Goal: Task Accomplishment & Management: Use online tool/utility

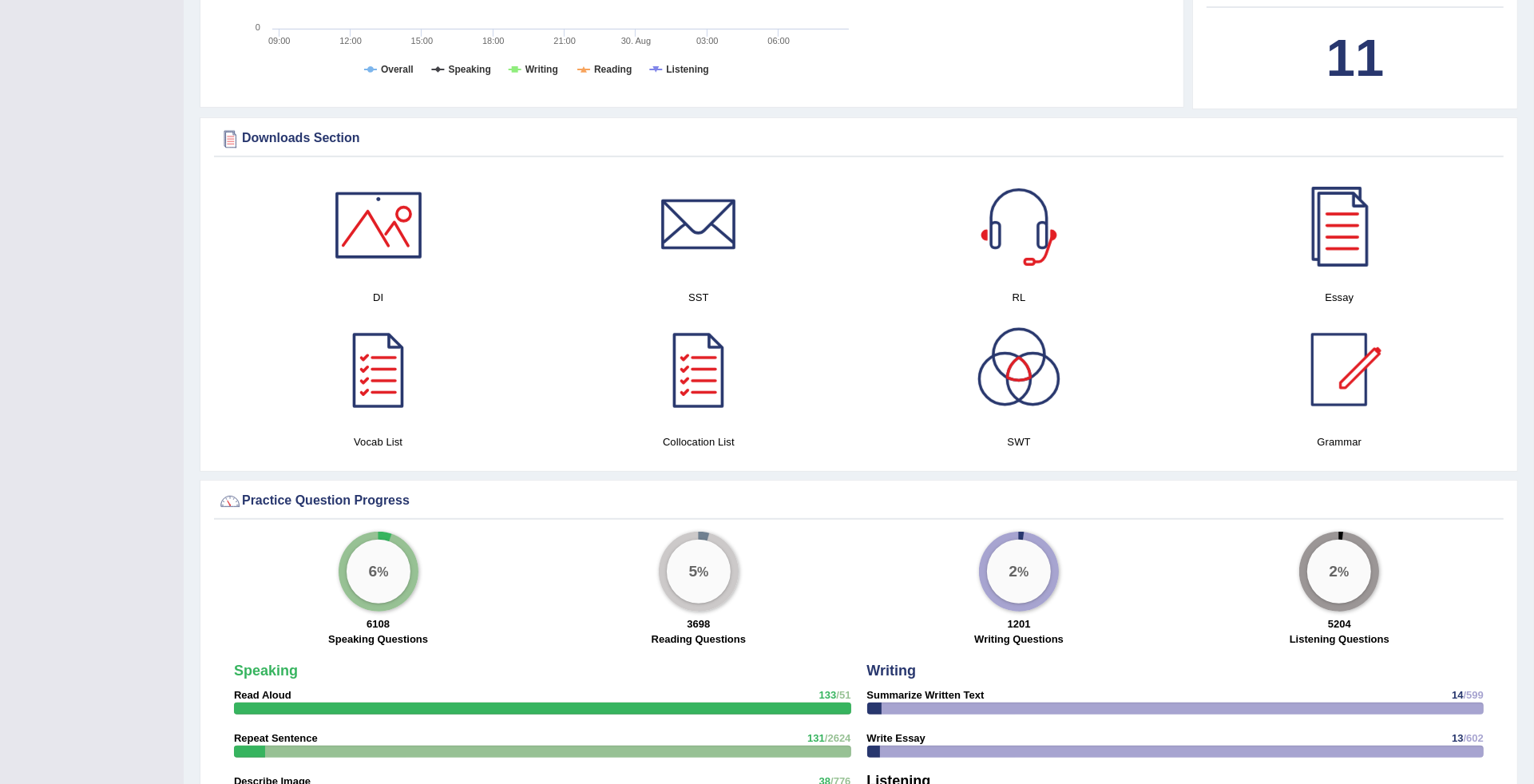
scroll to position [128, 0]
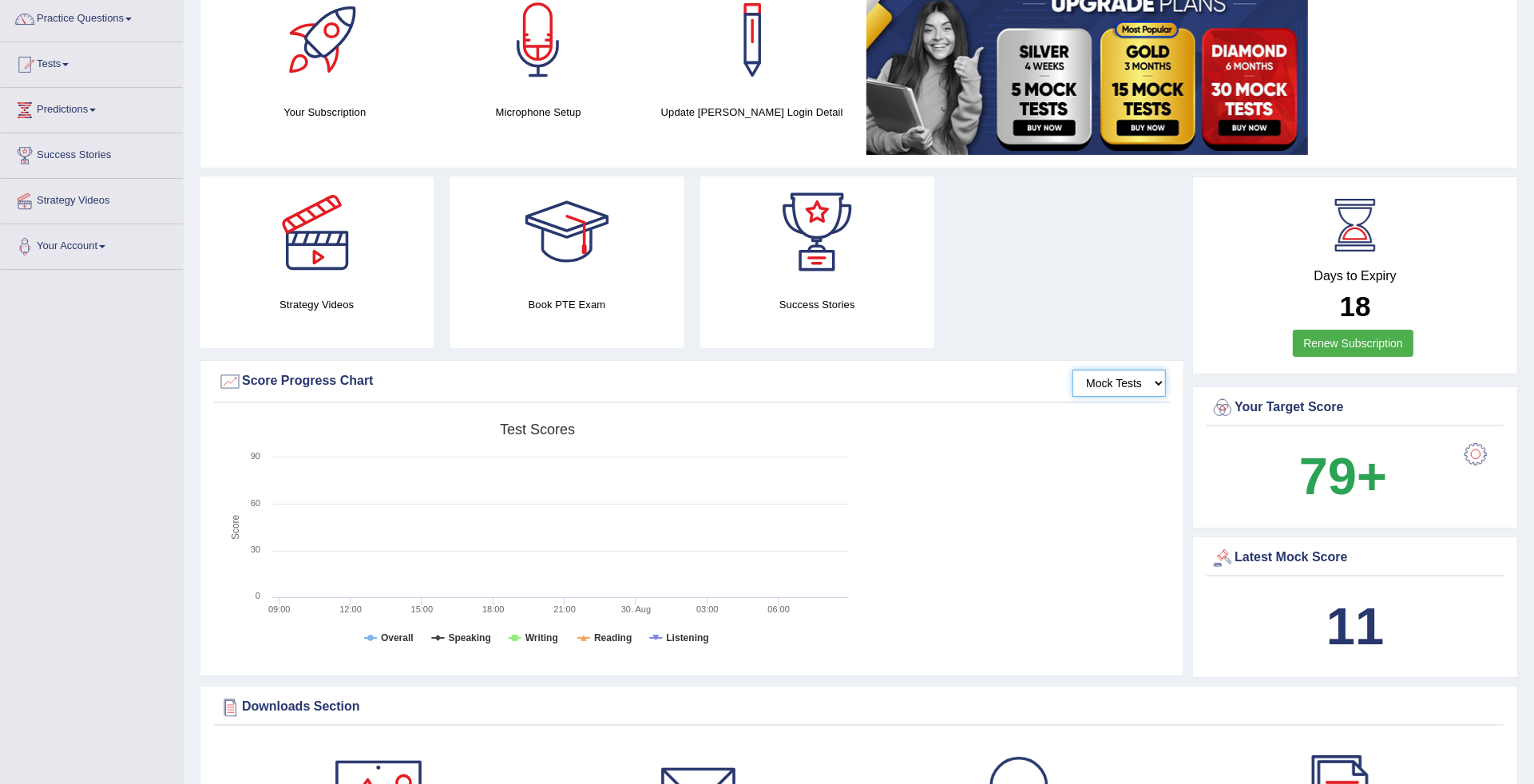
click at [1158, 379] on select "Mock Tests" at bounding box center [1119, 383] width 94 height 27
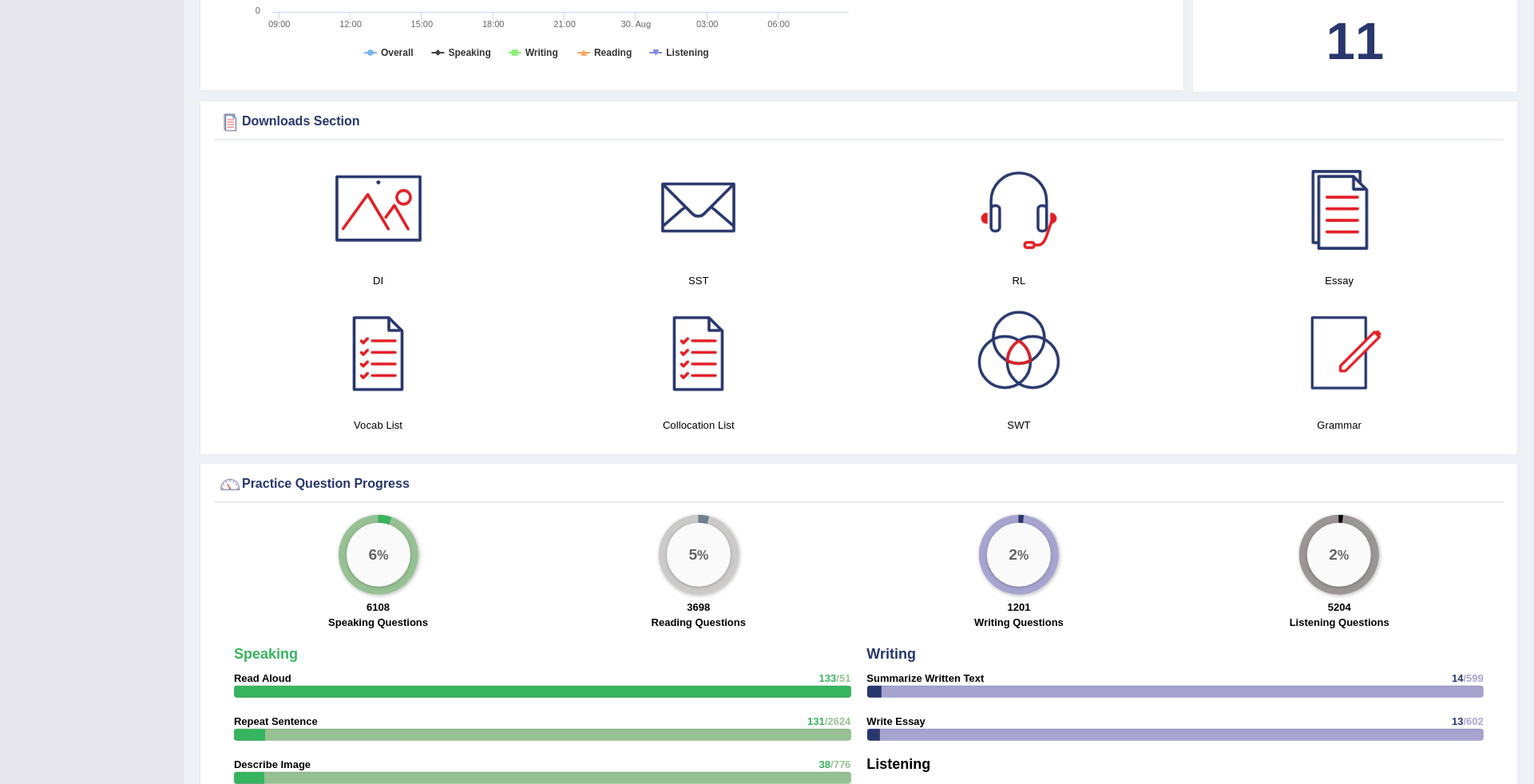
scroll to position [1974, 0]
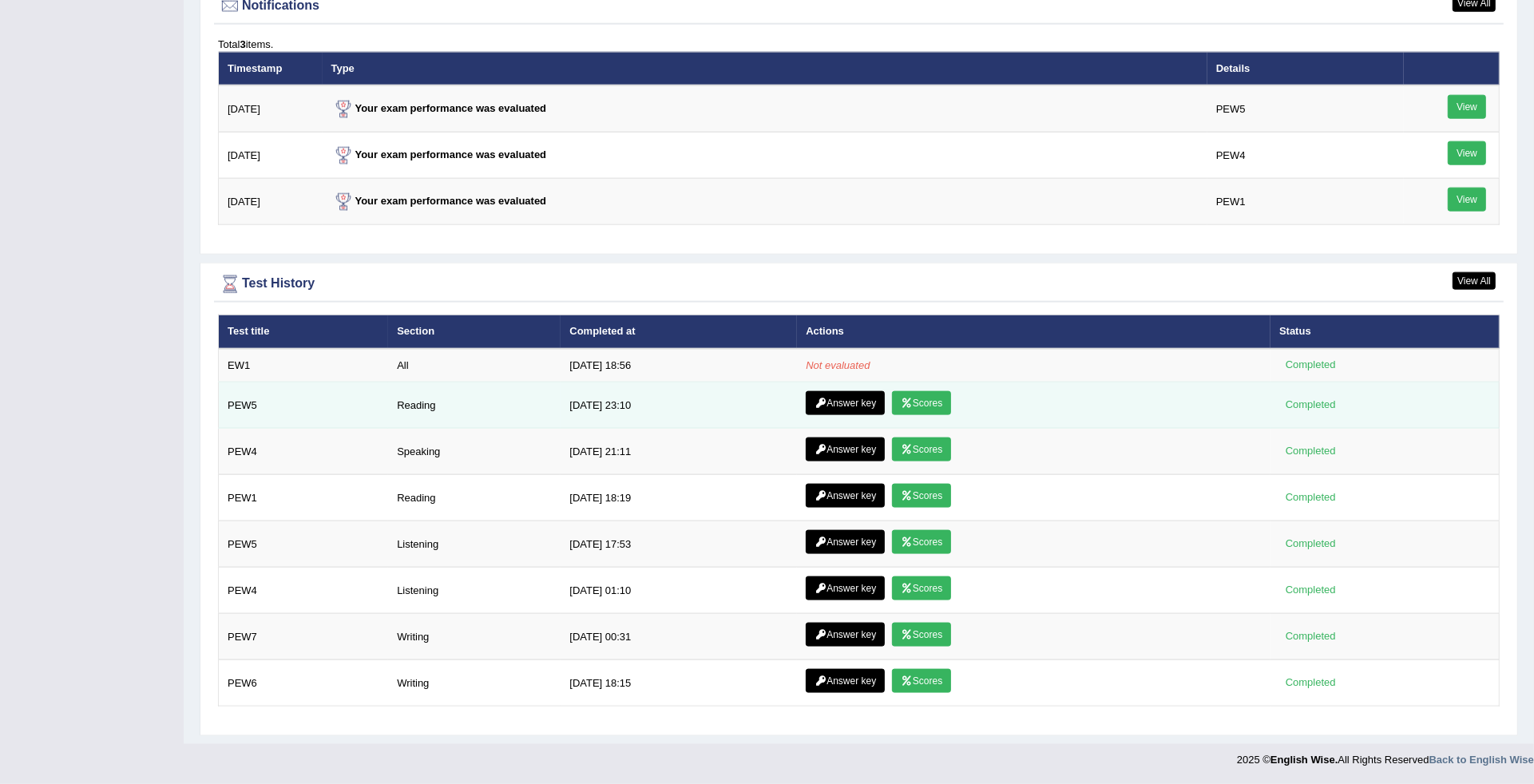
click at [901, 383] on td "Answer key Scores" at bounding box center [1033, 406] width 474 height 46
click at [901, 399] on icon at bounding box center [906, 403] width 12 height 9
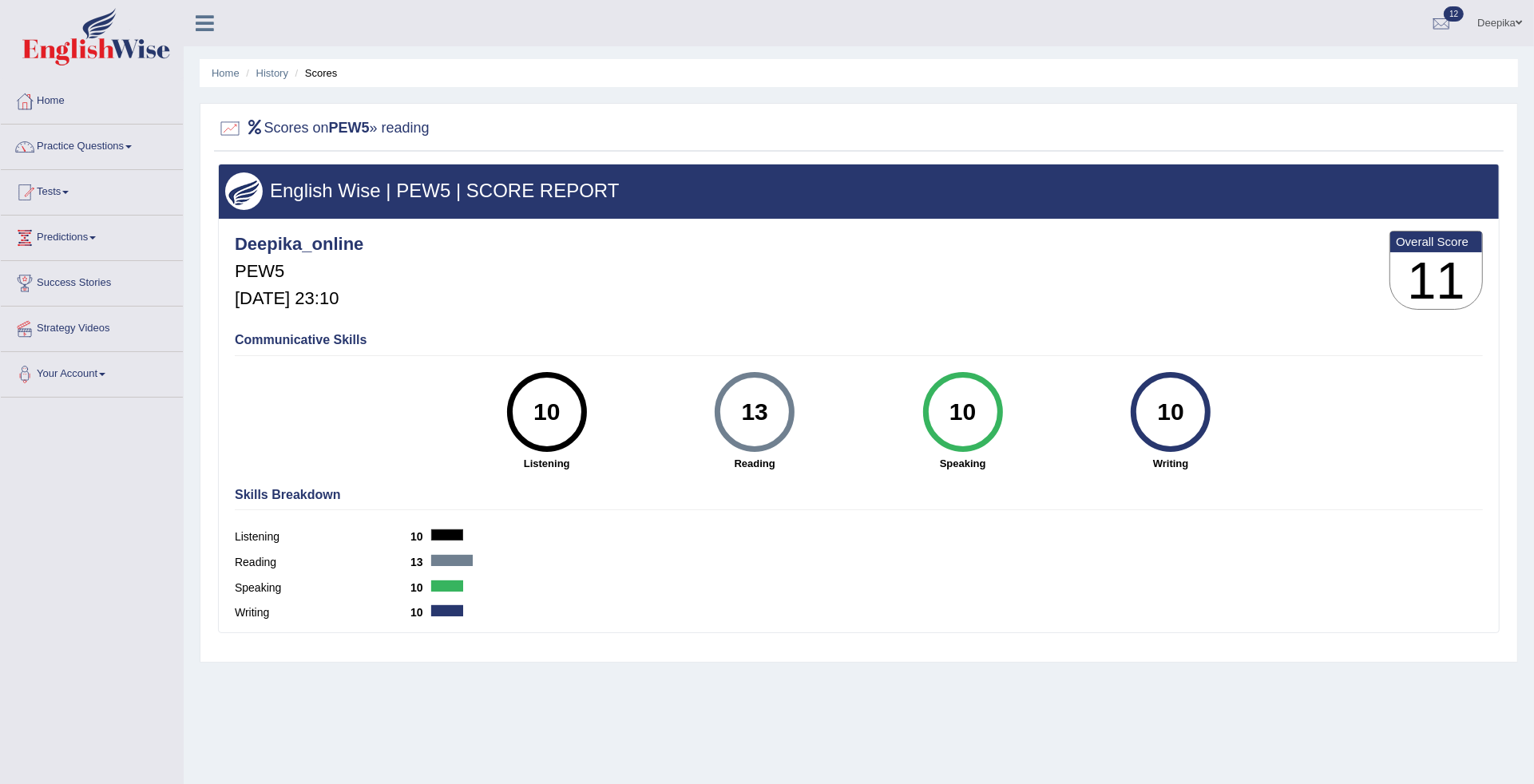
click at [229, 81] on ul "Home History Scores" at bounding box center [859, 72] width 1318 height 28
click at [220, 74] on link "Home" at bounding box center [225, 73] width 28 height 12
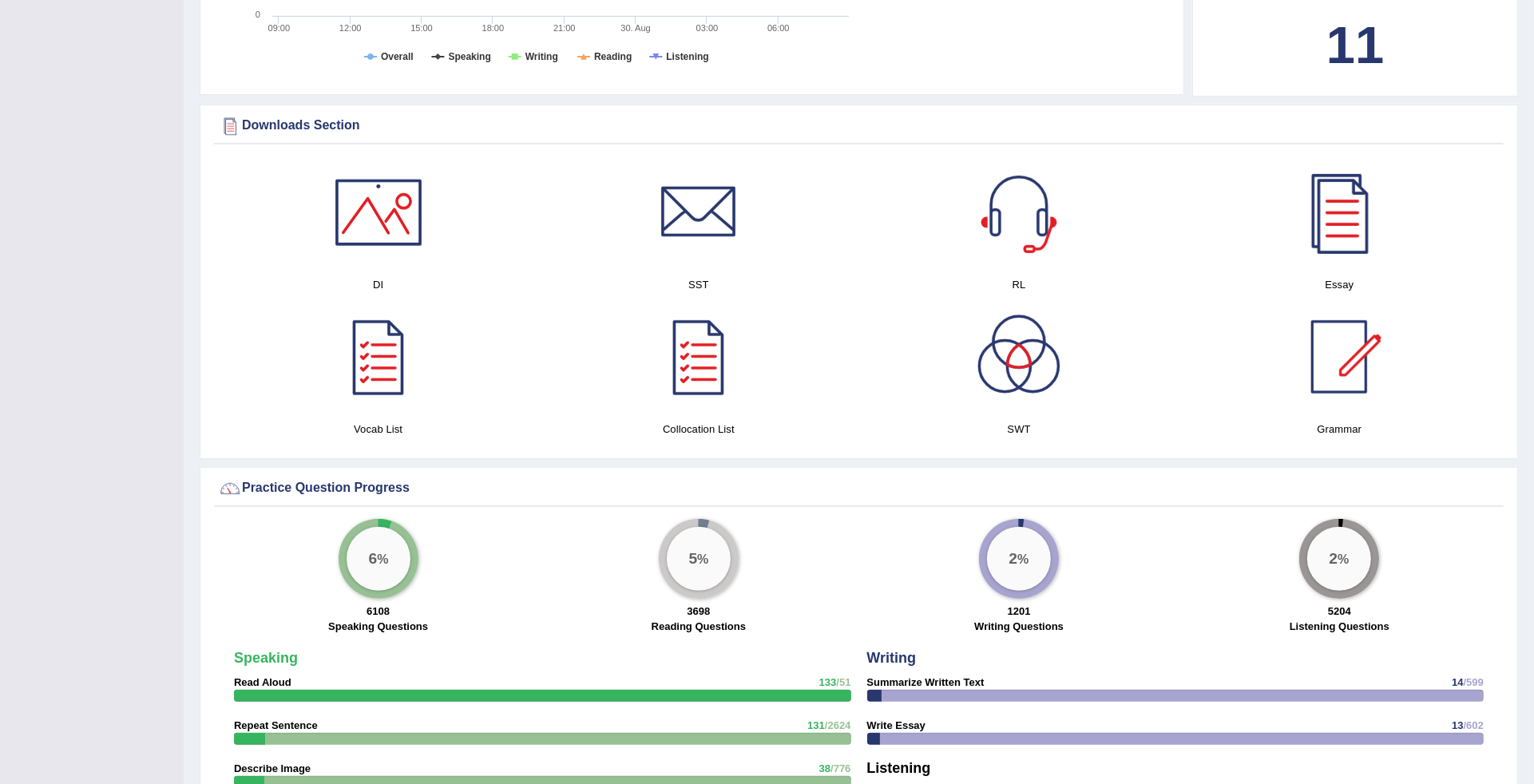
scroll to position [687, 0]
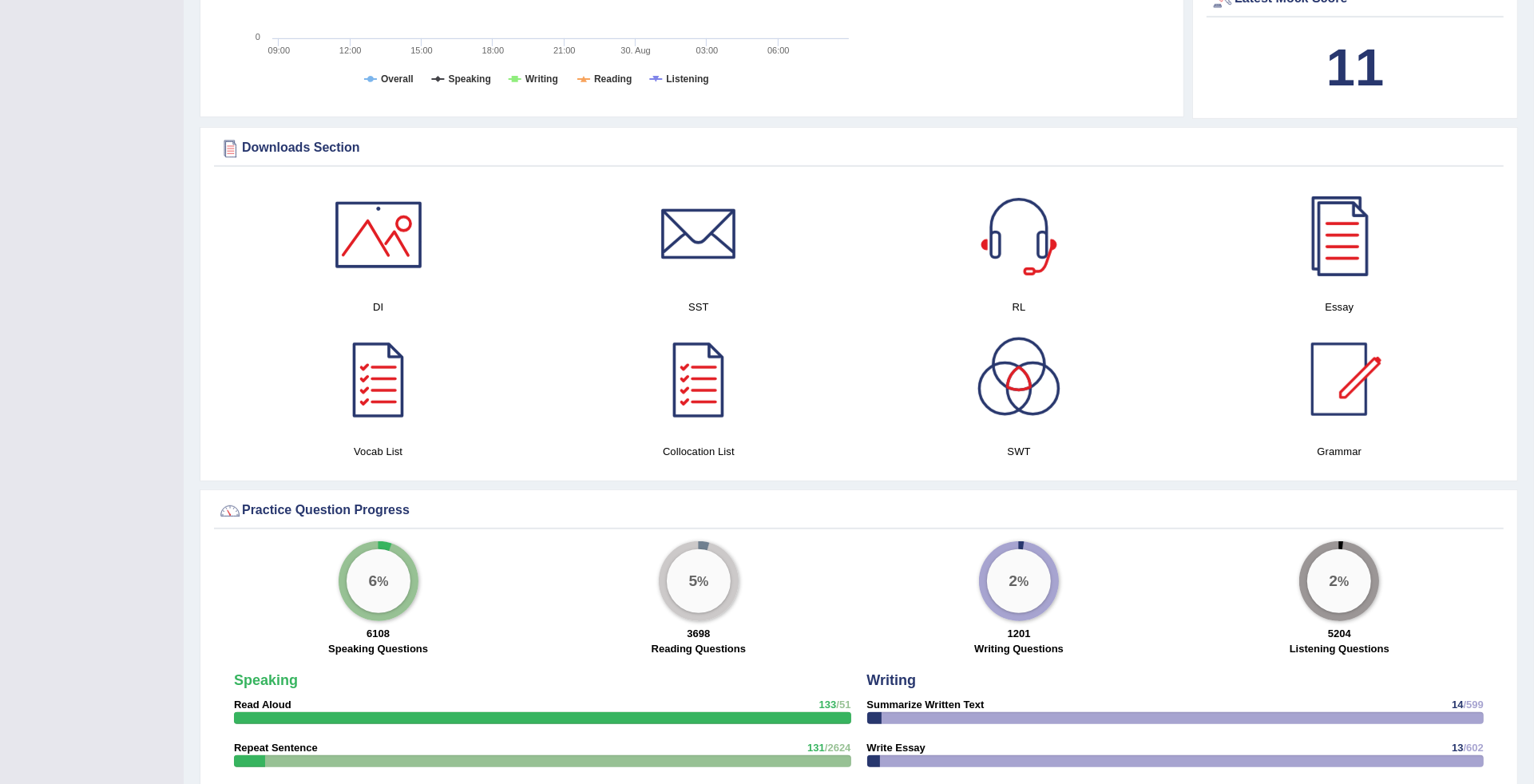
click at [1320, 383] on div at bounding box center [1338, 378] width 111 height 111
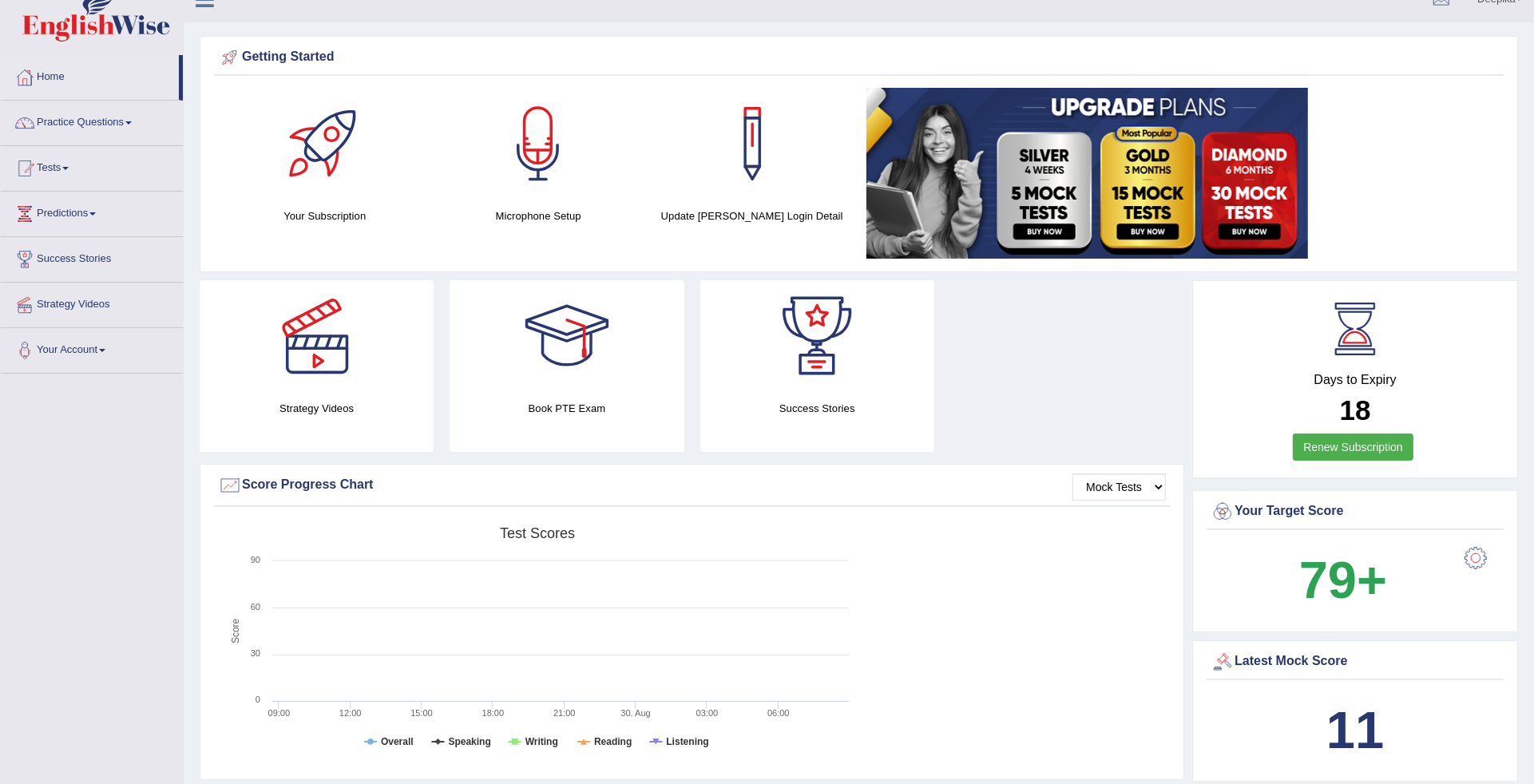
scroll to position [0, 0]
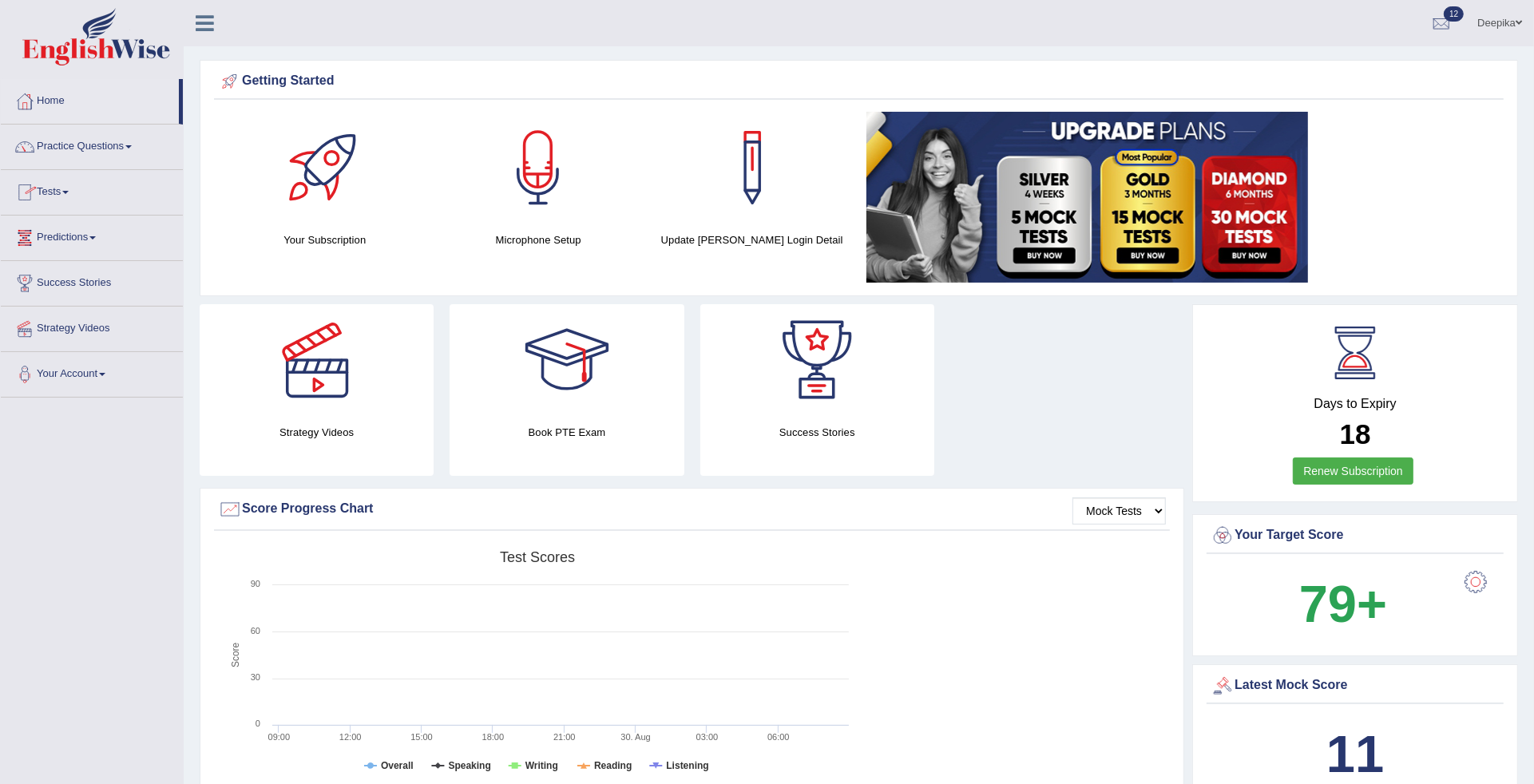
click at [65, 197] on link "Tests" at bounding box center [92, 190] width 182 height 40
click at [60, 230] on link "Take Practice Sectional Test" at bounding box center [105, 230] width 150 height 29
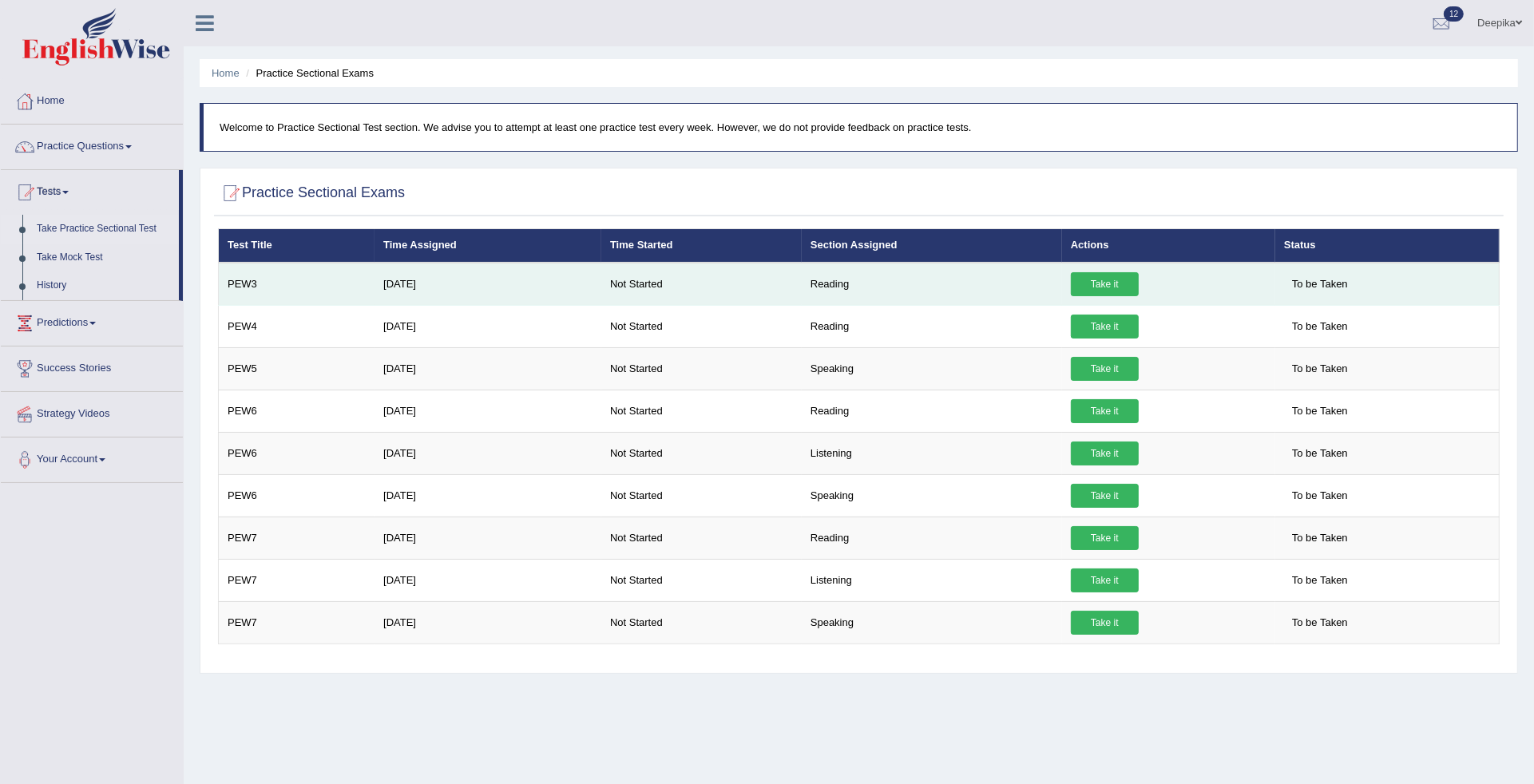
click at [1103, 276] on link "Take it" at bounding box center [1105, 284] width 68 height 24
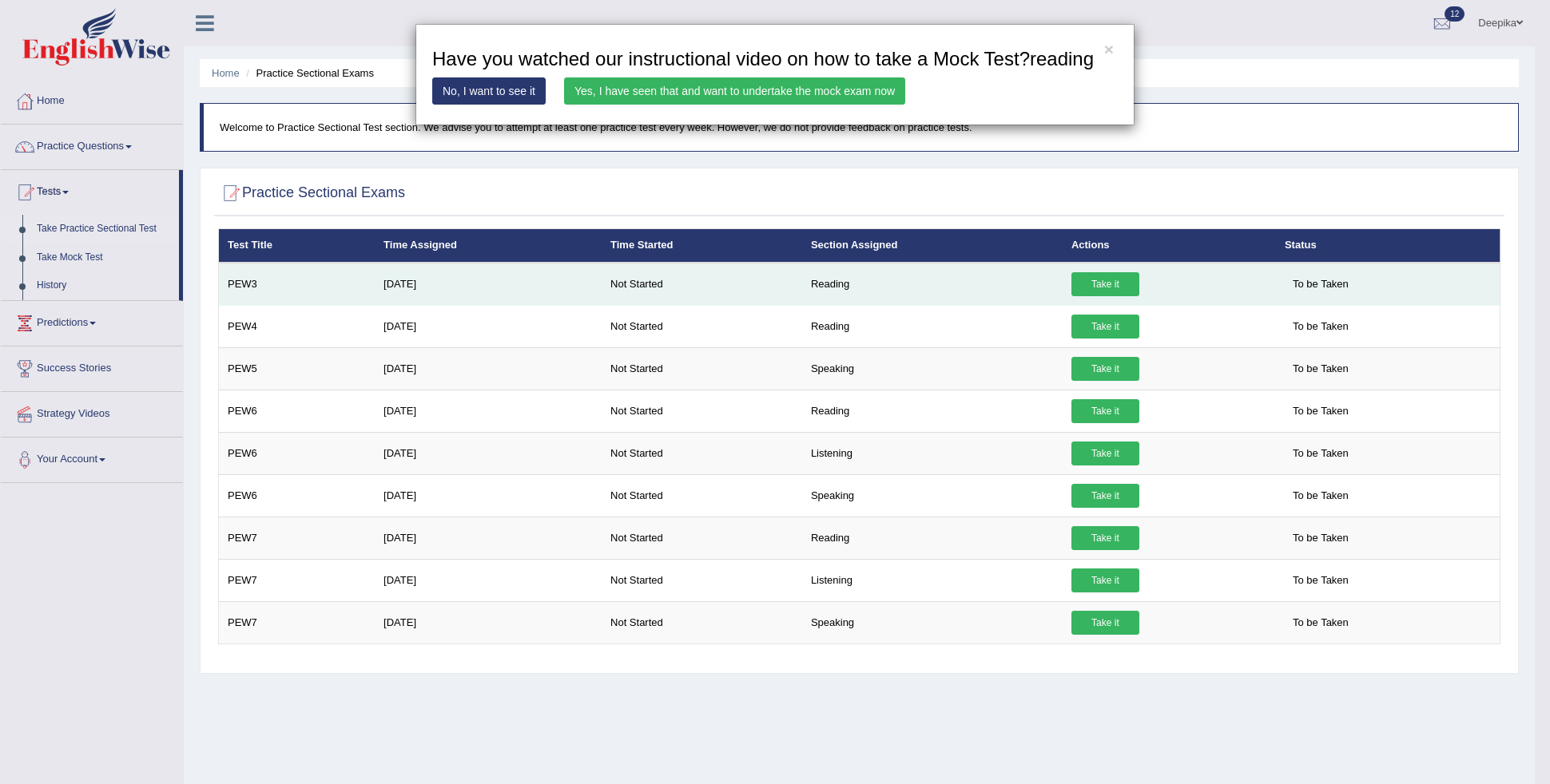
click at [1103, 276] on div "× Have you watched our instructional video on how to take a Mock Test?reading N…" at bounding box center [775, 392] width 1550 height 784
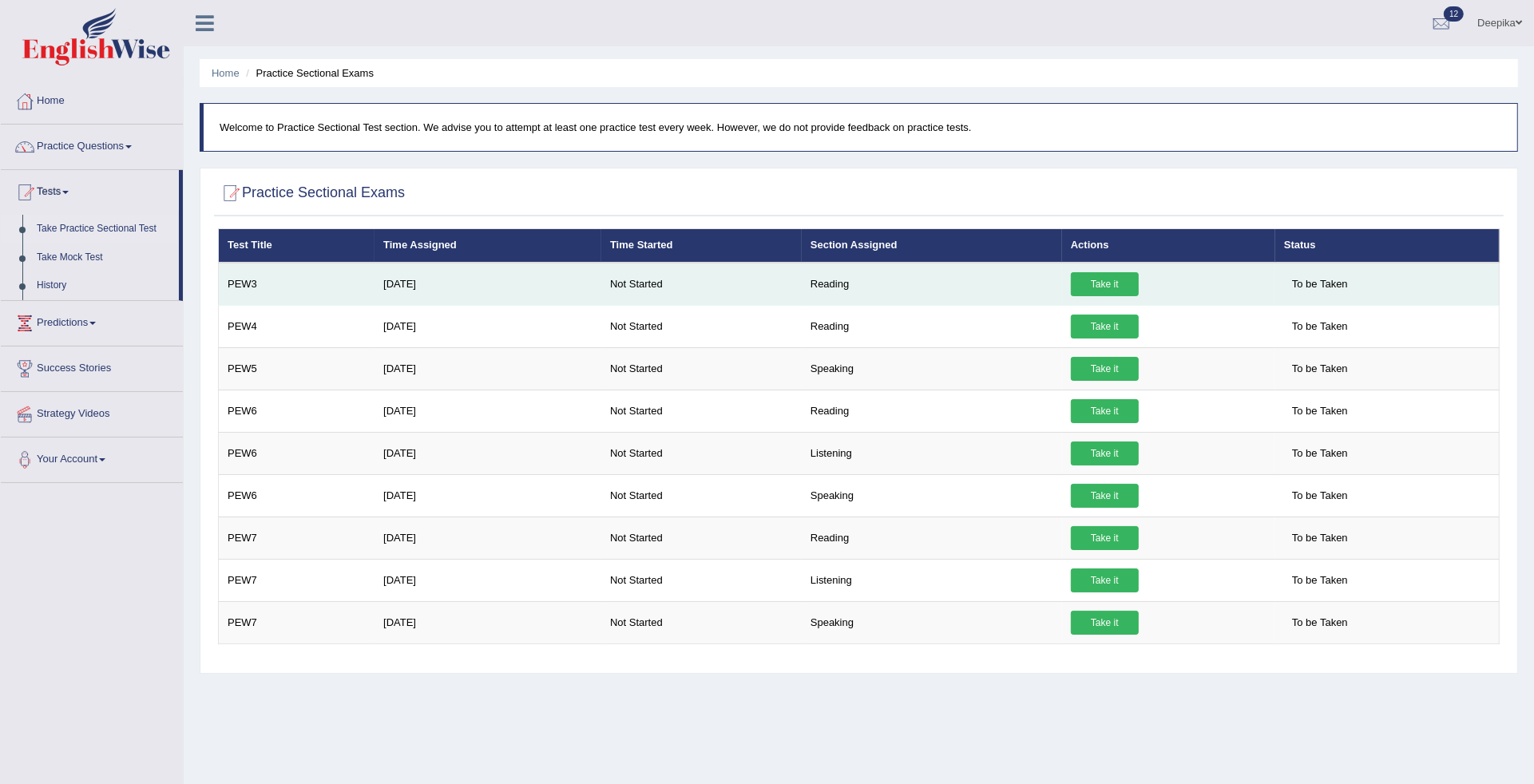
click at [1103, 276] on link "Take it" at bounding box center [1105, 284] width 68 height 24
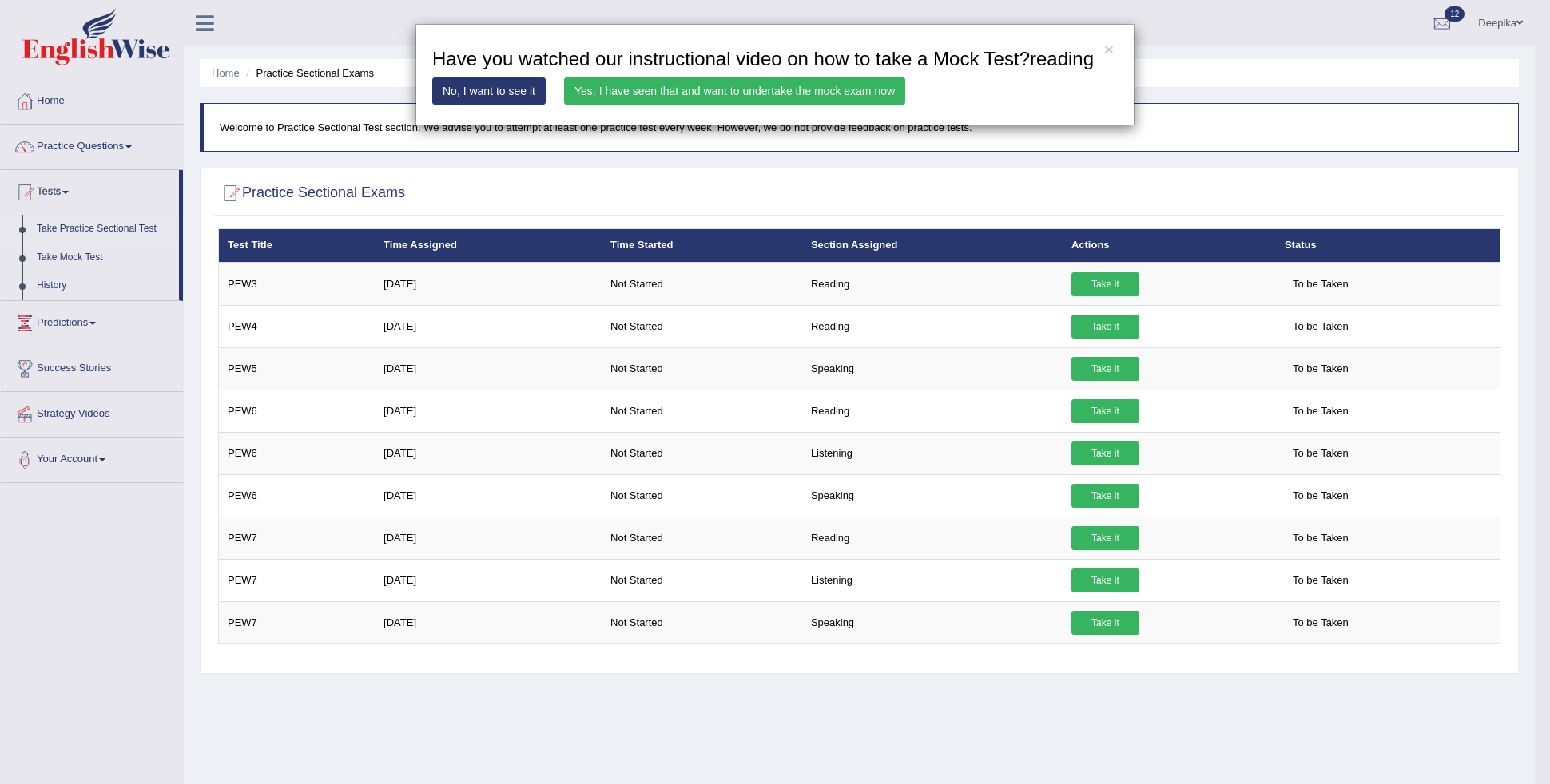
click at [831, 85] on link "Yes, I have seen that and want to undertake the mock exam now" at bounding box center [734, 91] width 341 height 27
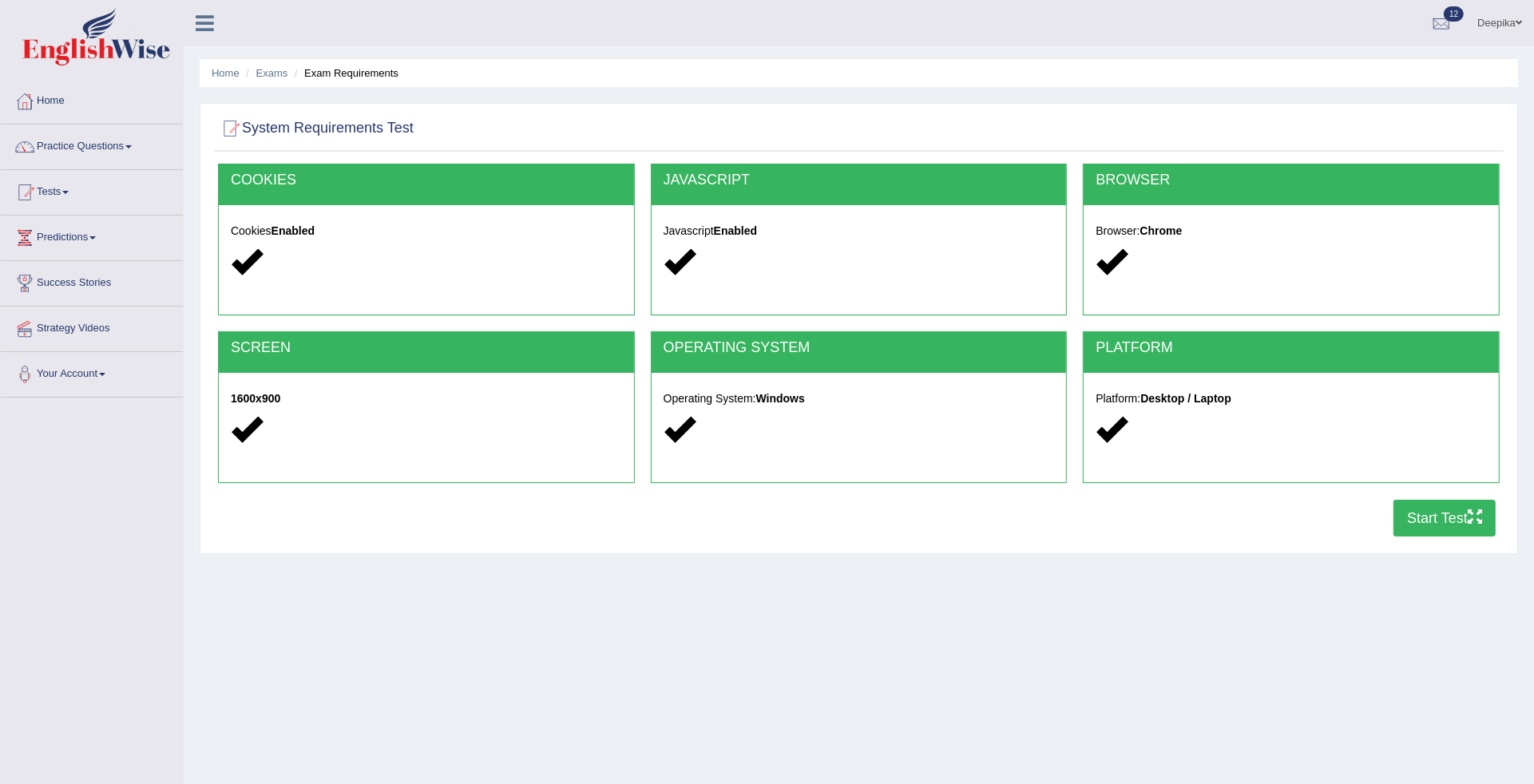
click at [1413, 504] on button "Start Test" at bounding box center [1445, 518] width 102 height 37
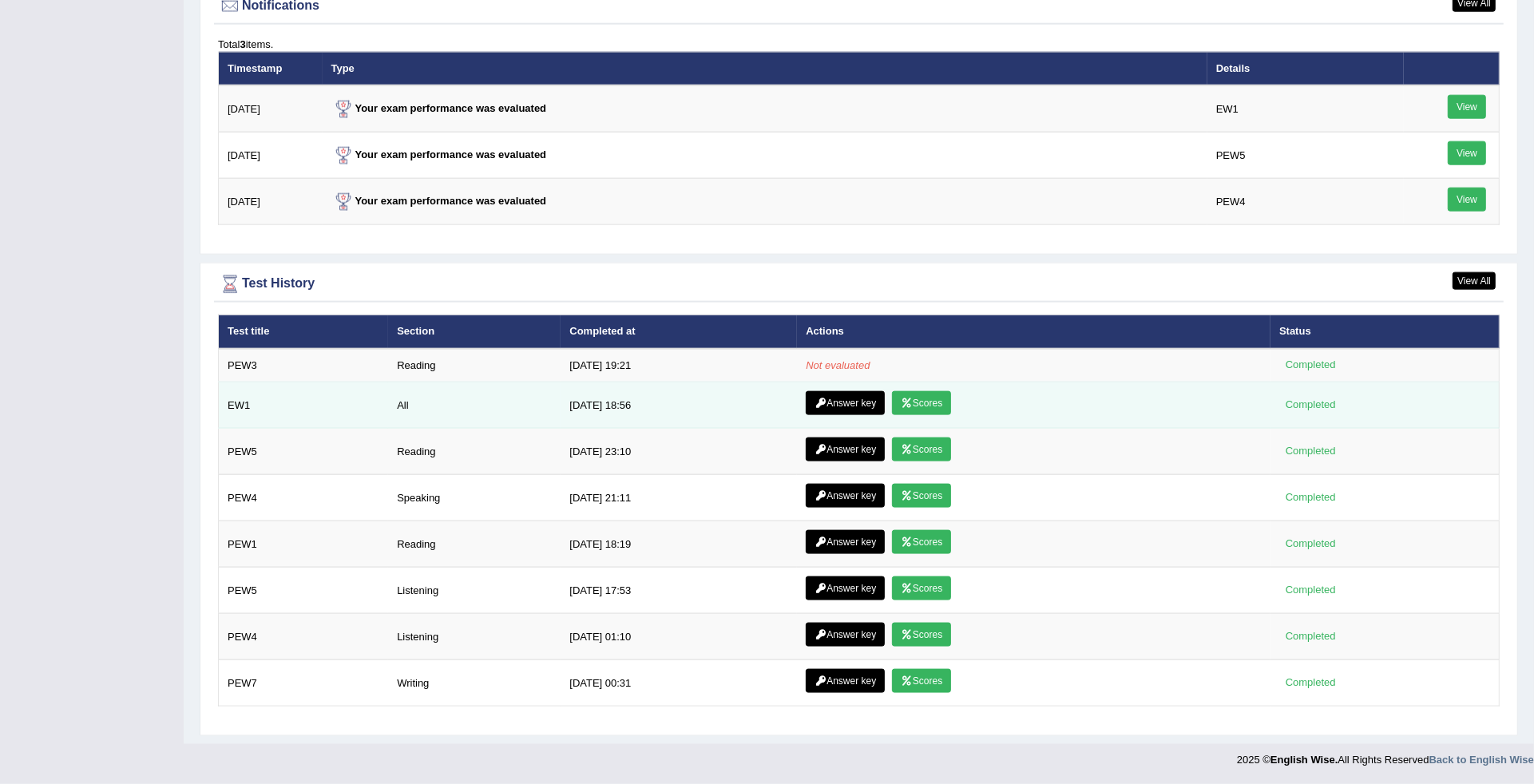
click at [911, 395] on link "Scores" at bounding box center [921, 403] width 59 height 24
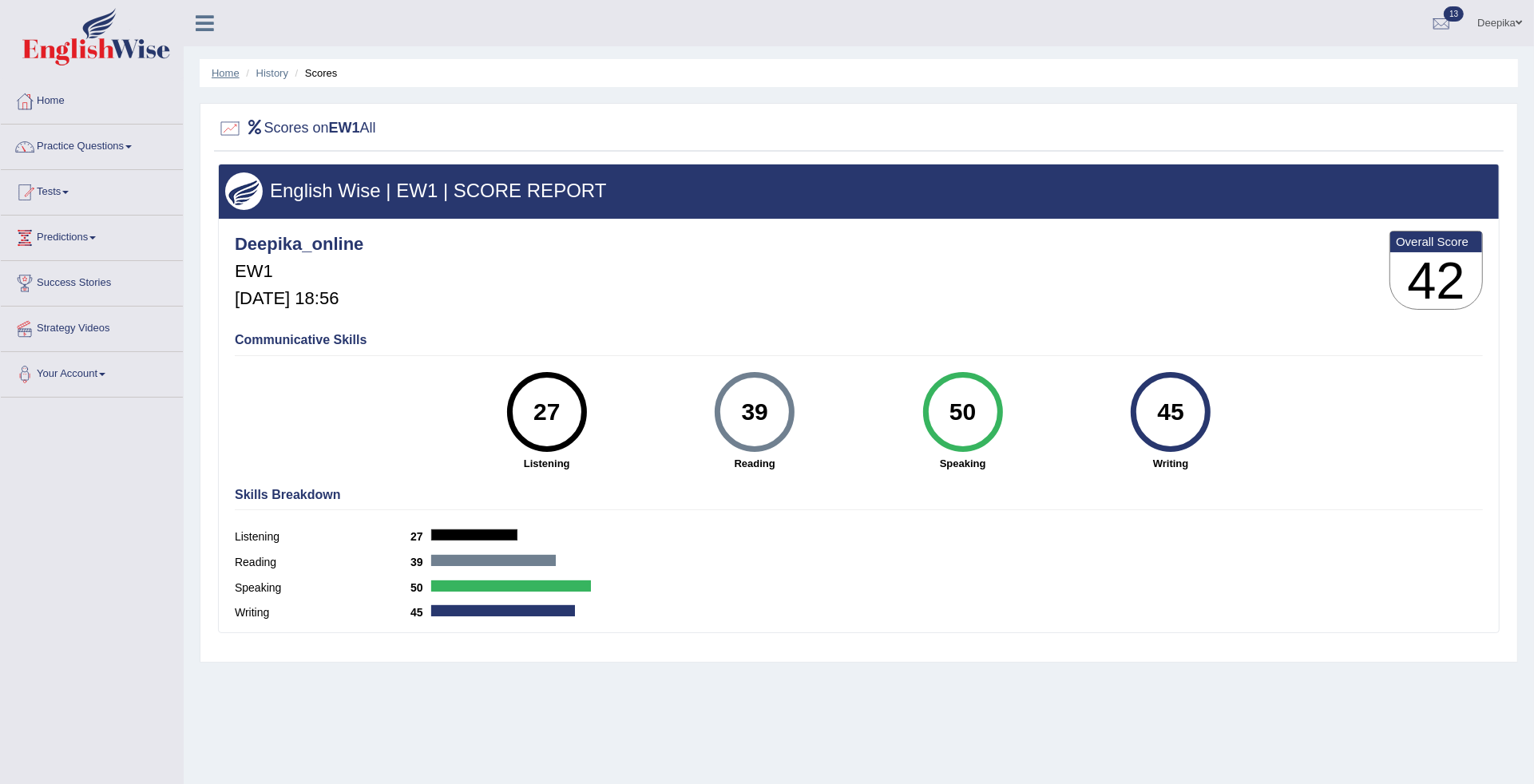
click at [220, 71] on link "Home" at bounding box center [225, 73] width 28 height 12
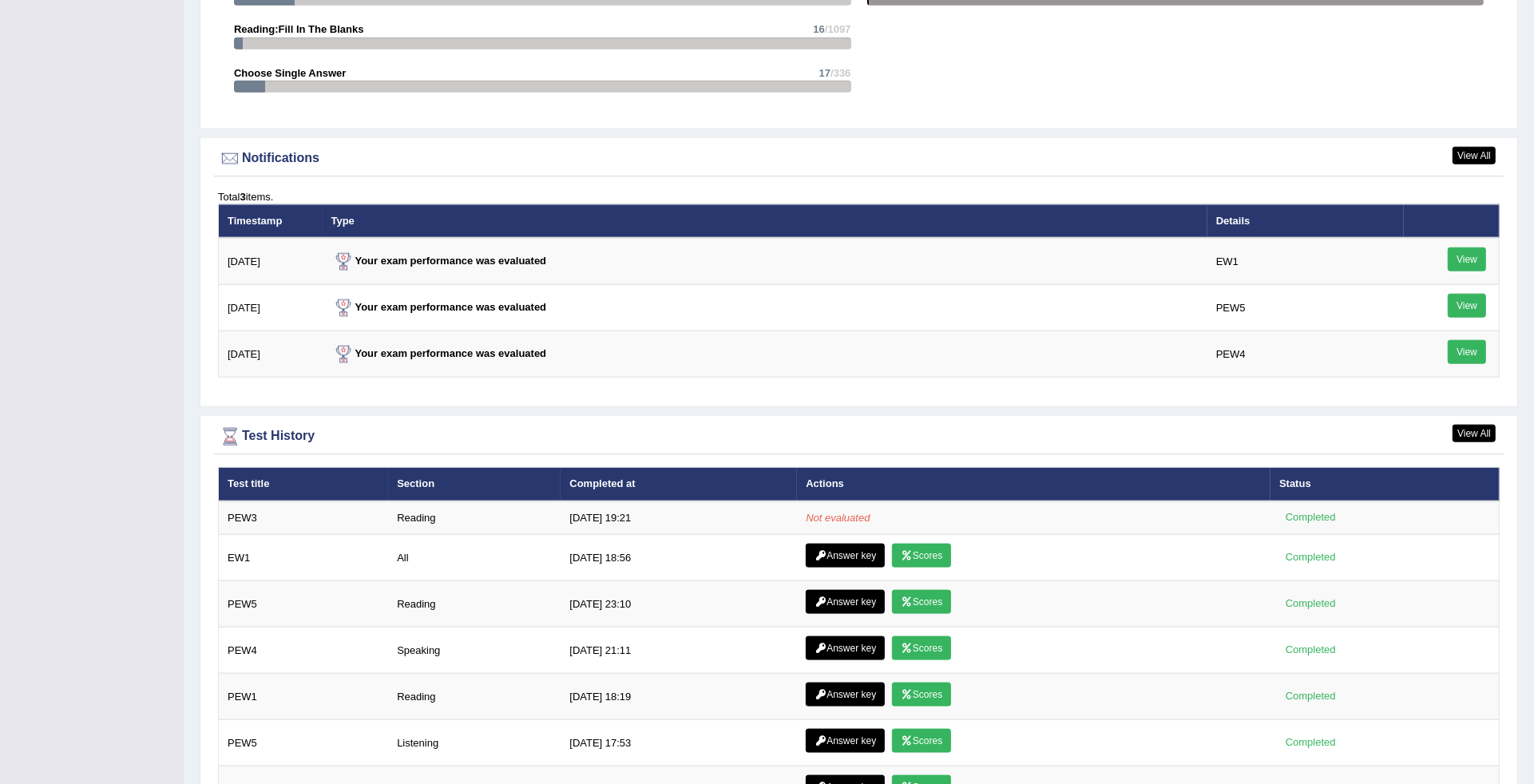
scroll to position [1832, 0]
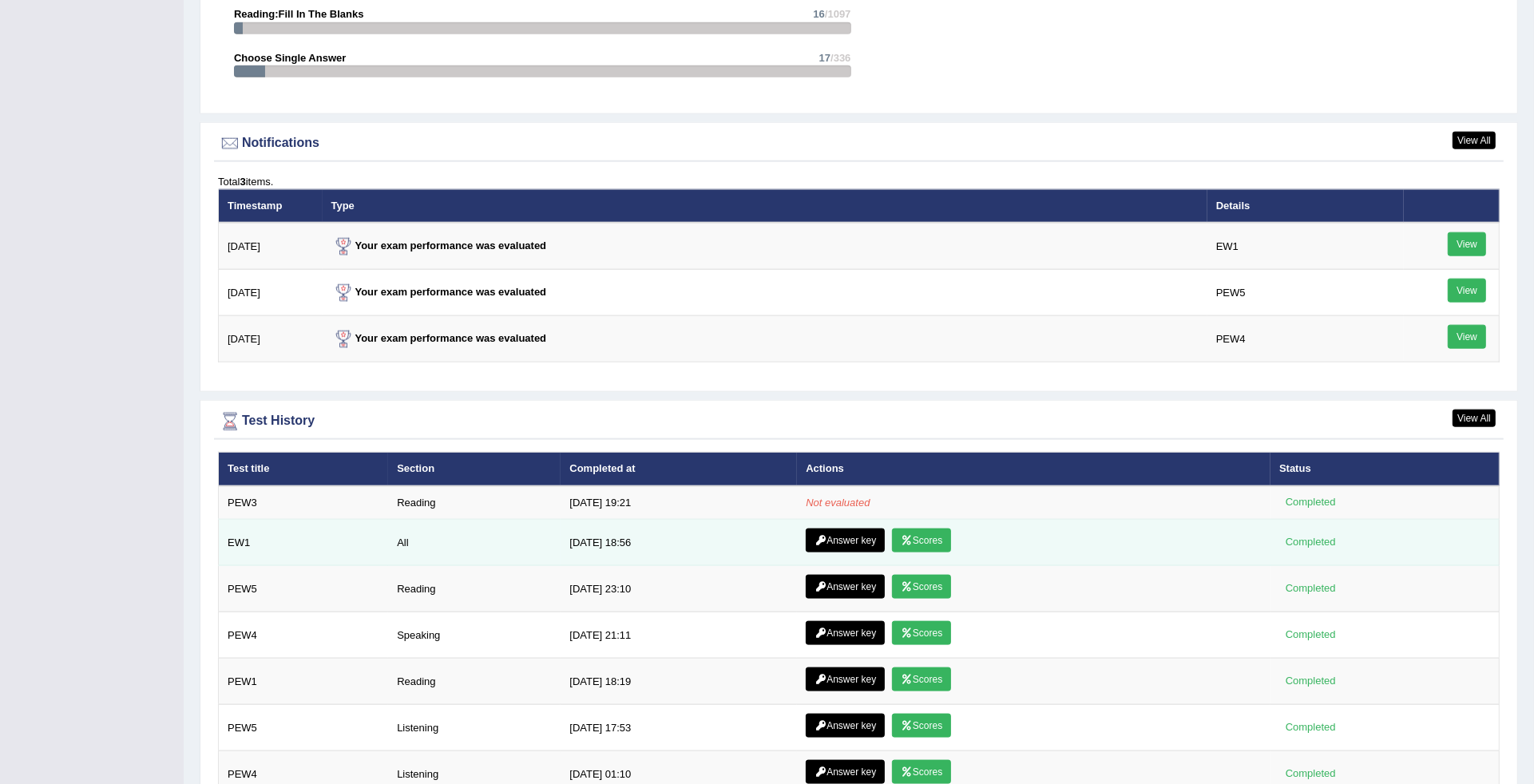
click at [906, 543] on icon at bounding box center [906, 540] width 12 height 9
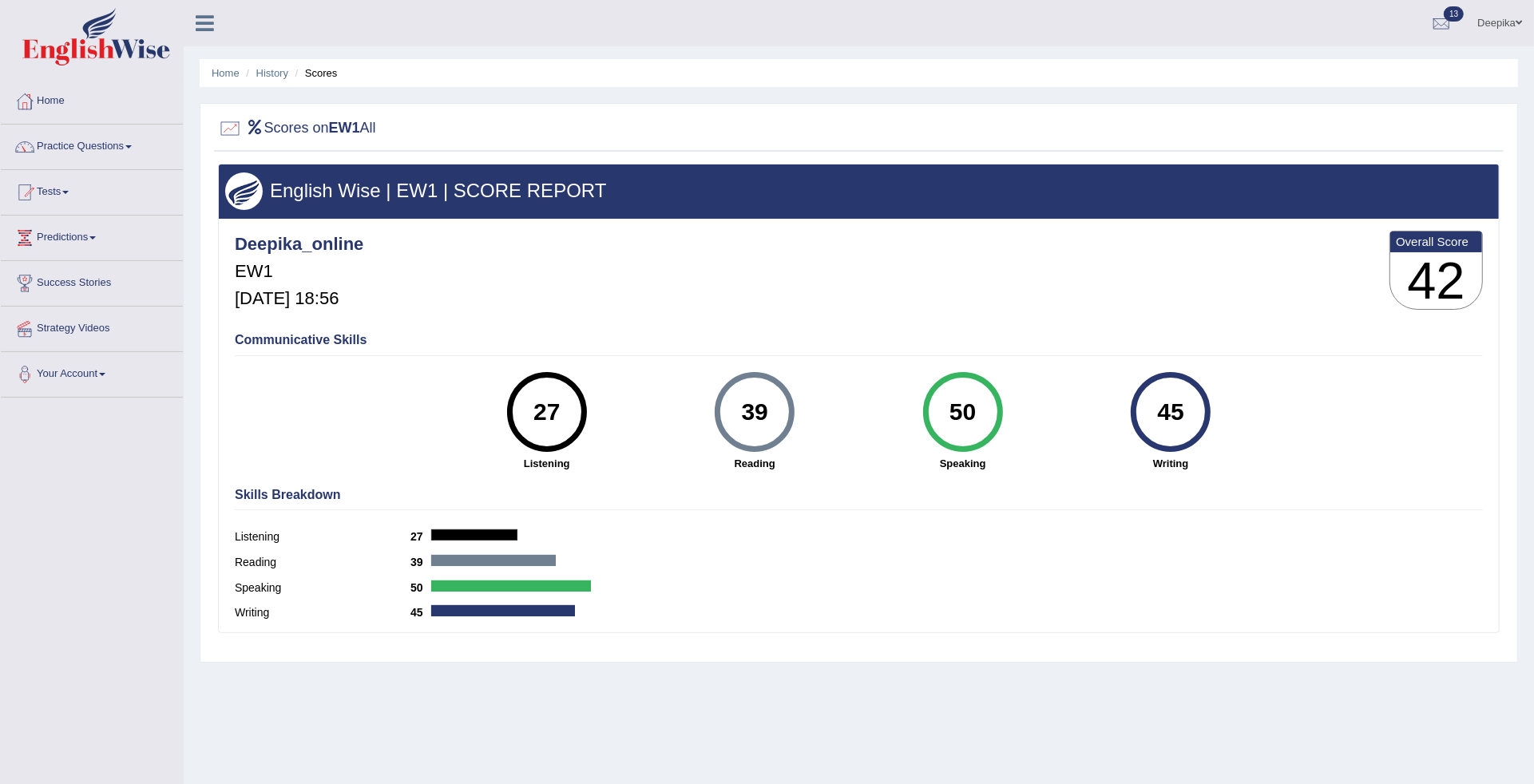
click at [717, 474] on div "Communicative Skills 27 Listening 39 [GEOGRAPHIC_DATA] 50 Speaking 45 Writing" at bounding box center [858, 400] width 1256 height 151
